Goal: Information Seeking & Learning: Learn about a topic

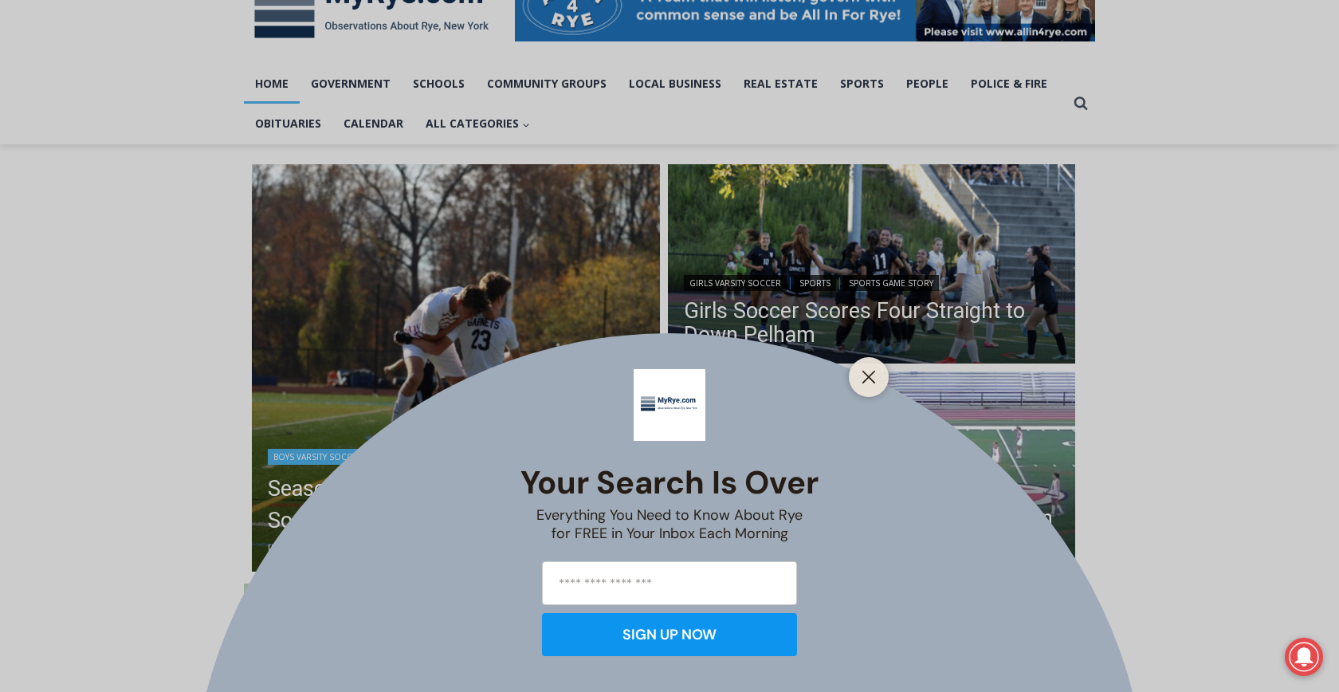
scroll to position [319, 0]
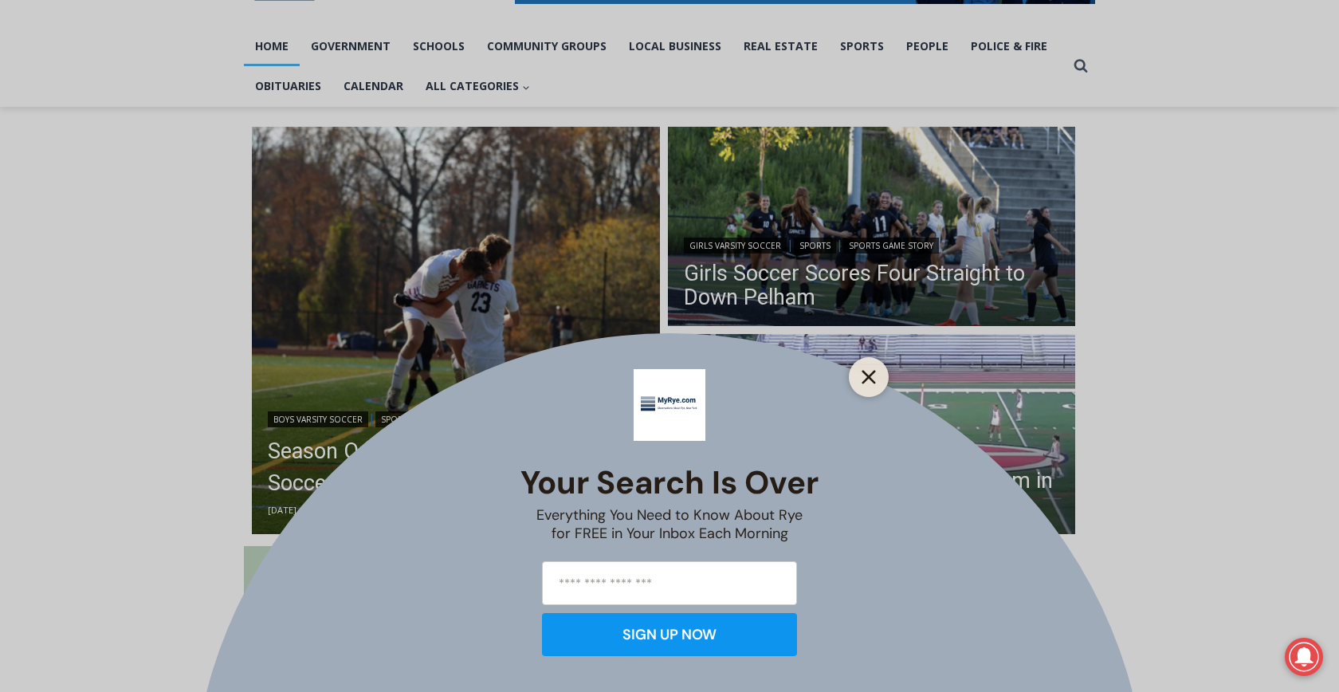
click at [865, 368] on button "Close" at bounding box center [869, 377] width 22 height 22
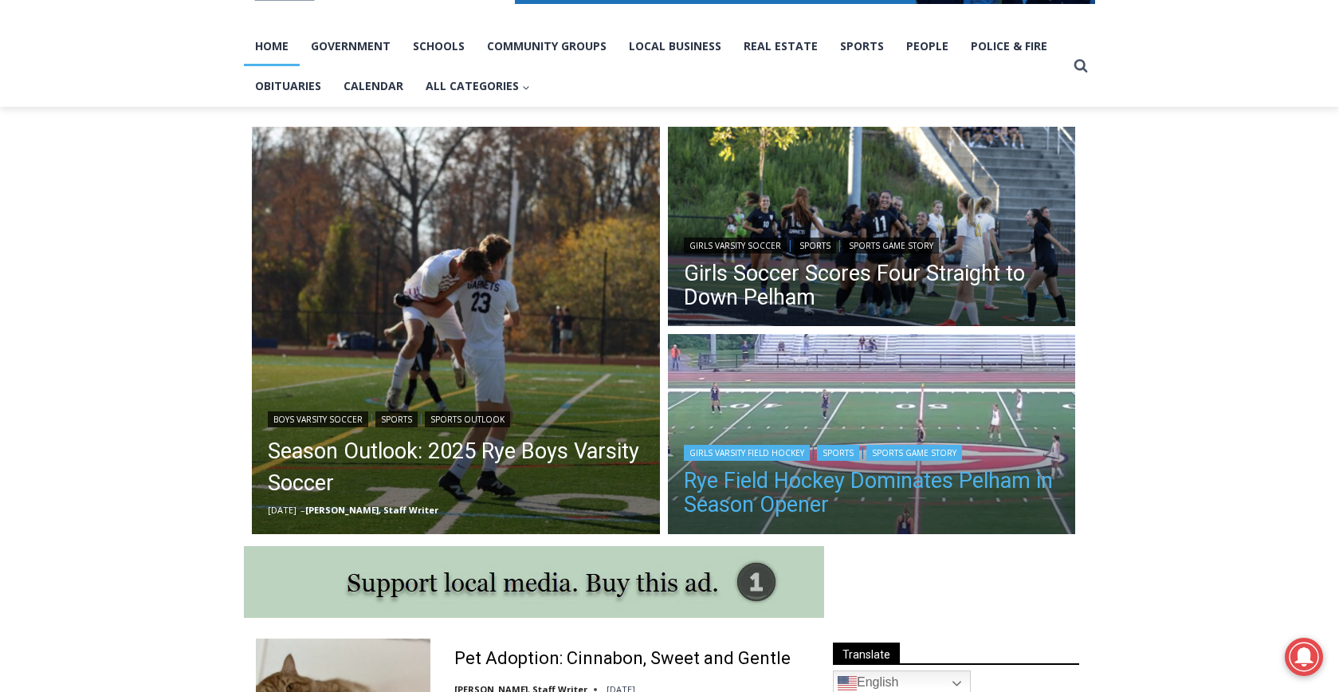
click at [918, 485] on link "Rye Field Hockey Dominates Pelham in Season Opener" at bounding box center [872, 493] width 376 height 48
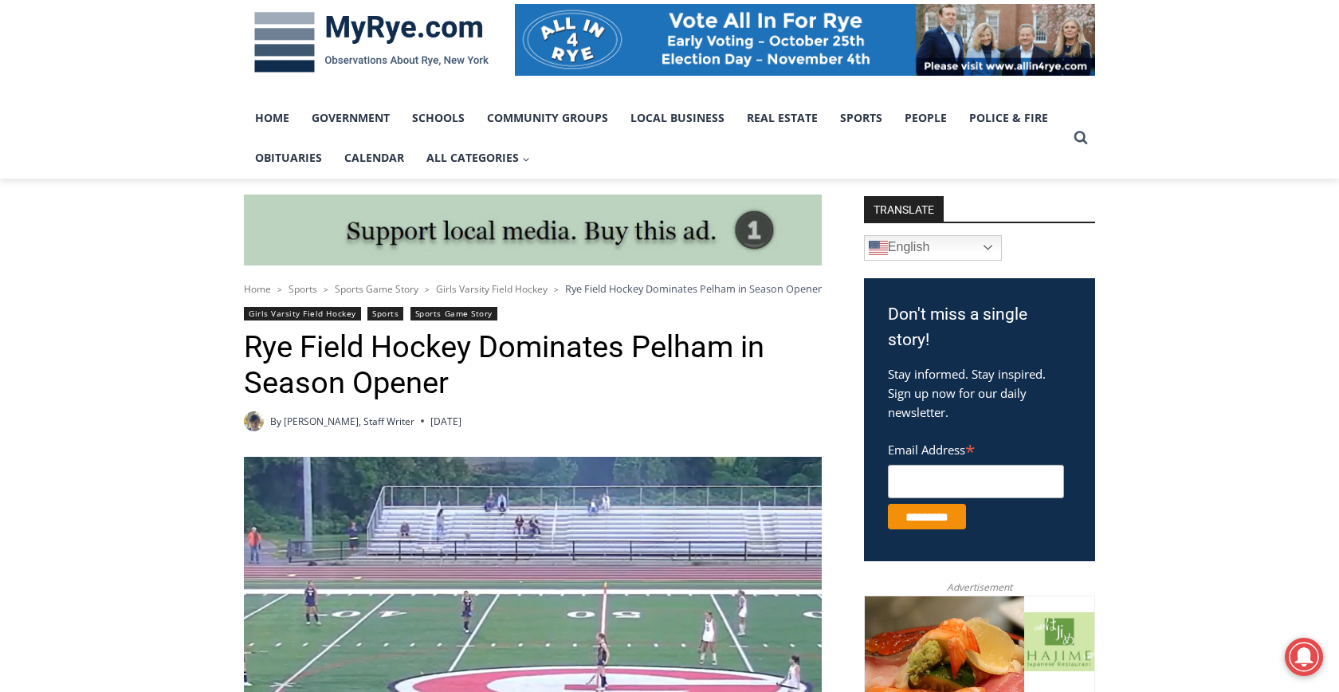
scroll to position [239, 0]
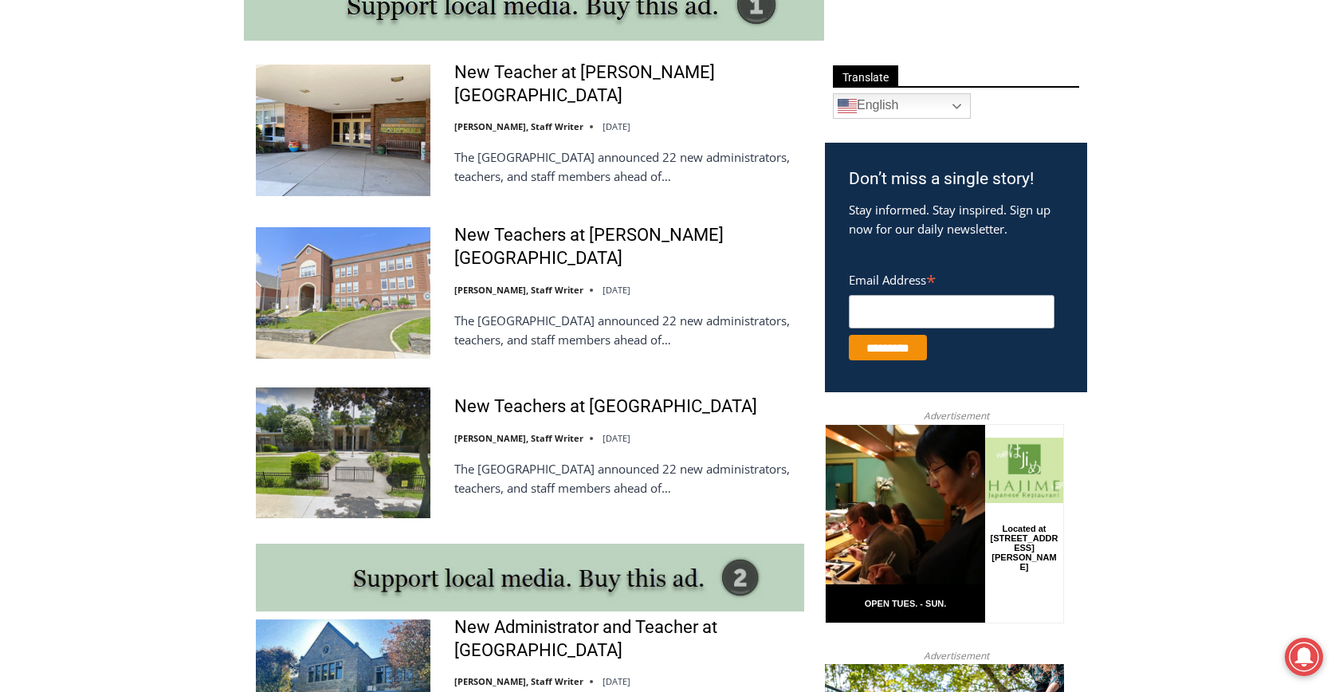
scroll to position [871, 0]
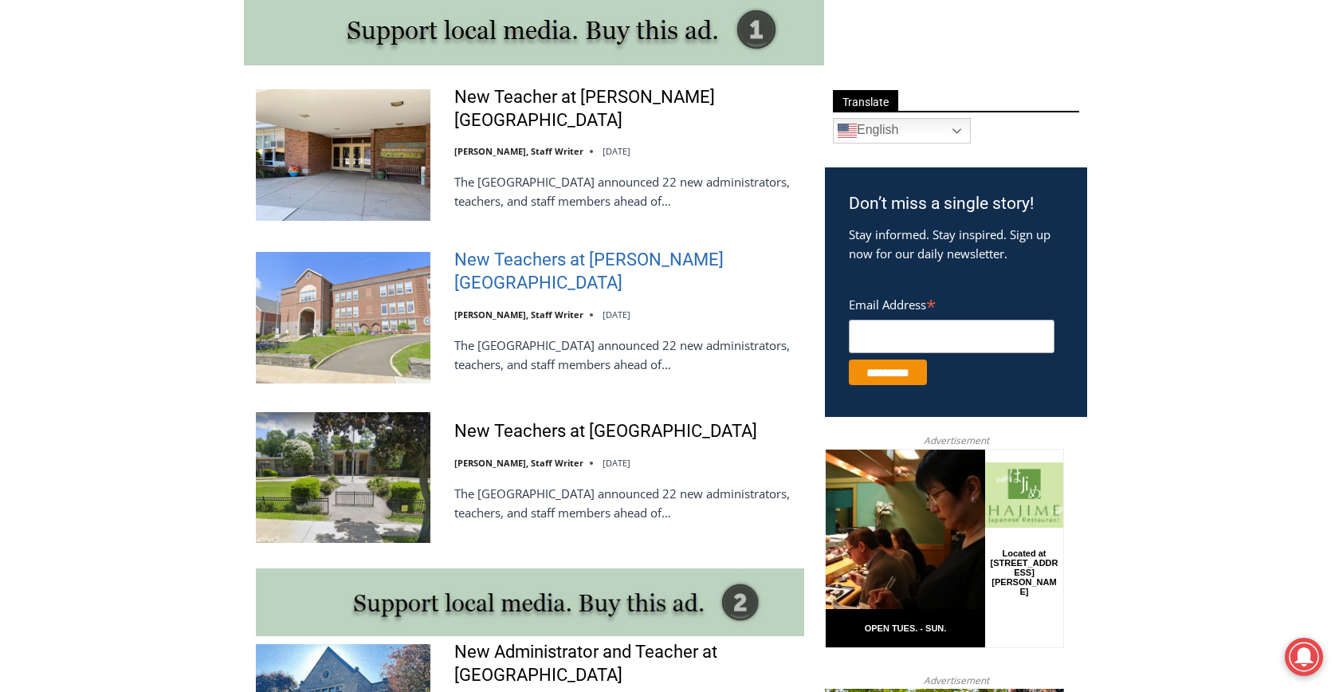
click at [554, 261] on link "New Teachers at [PERSON_NAME][GEOGRAPHIC_DATA]" at bounding box center [629, 271] width 350 height 45
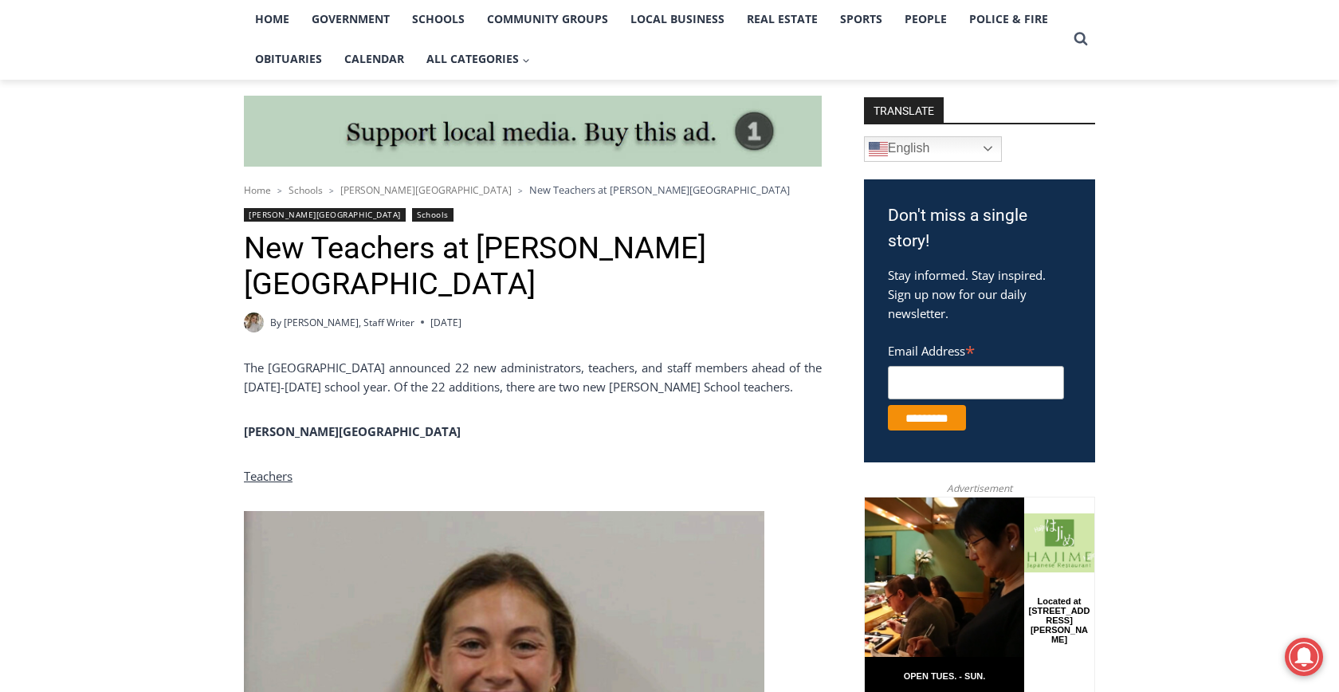
scroll to position [319, 0]
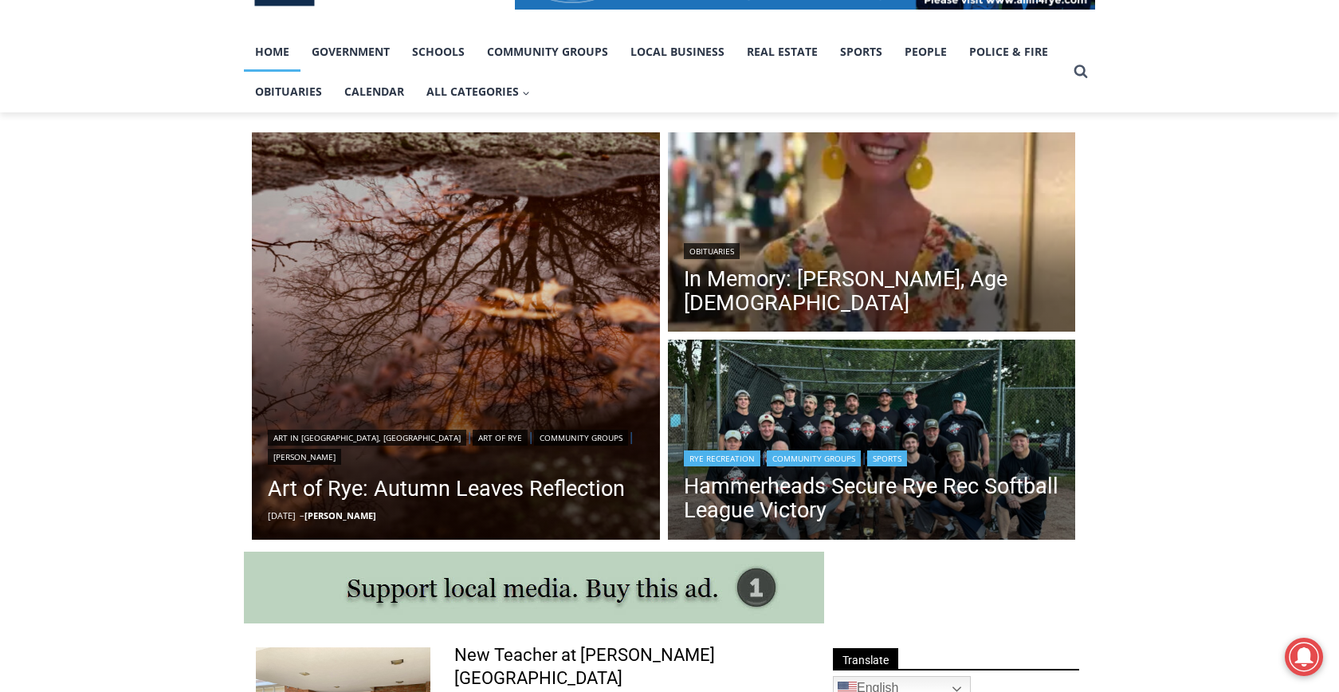
scroll to position [234, 0]
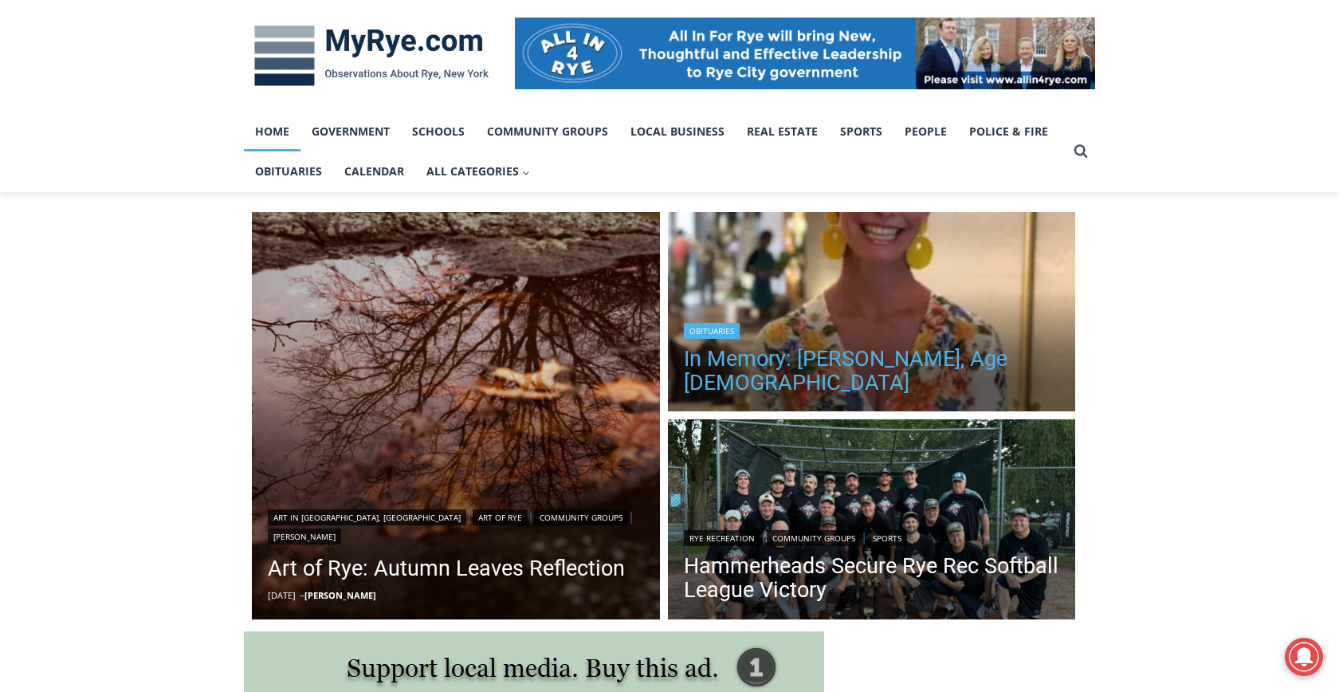
click at [885, 382] on link "In Memory: [PERSON_NAME], Age [DEMOGRAPHIC_DATA]" at bounding box center [872, 371] width 376 height 48
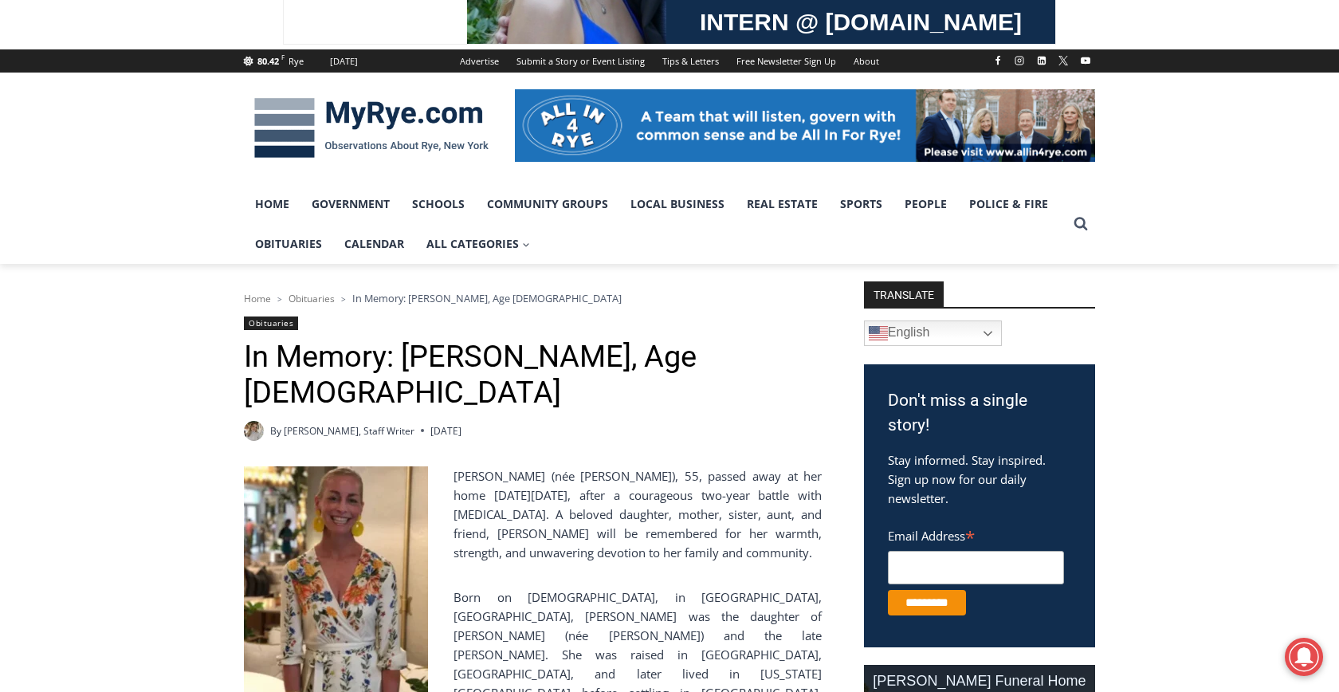
scroll to position [239, 0]
